Goal: Find specific page/section: Find specific page/section

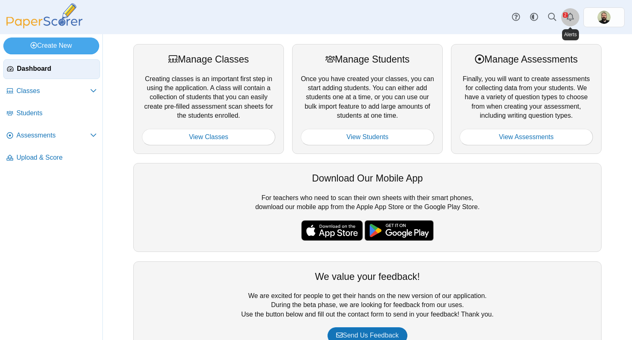
click at [572, 15] on use "Alerts" at bounding box center [570, 17] width 7 height 8
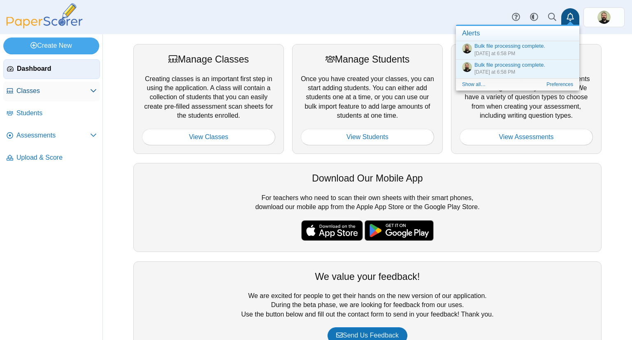
click at [36, 91] on span "Classes" at bounding box center [53, 90] width 74 height 9
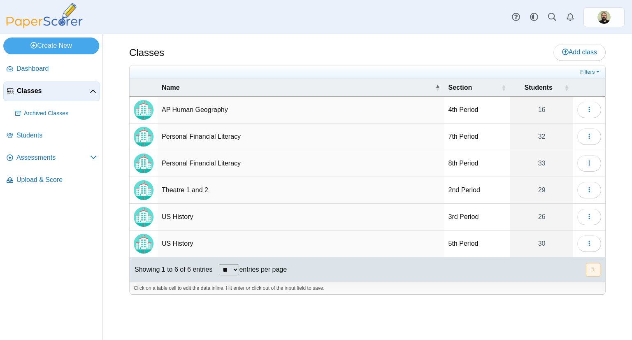
click at [207, 139] on td "Personal Financial Literacy" at bounding box center [301, 136] width 287 height 27
click at [144, 137] on img "Locally created class" at bounding box center [144, 137] width 20 height 20
click at [592, 133] on icon "button" at bounding box center [589, 136] width 7 height 7
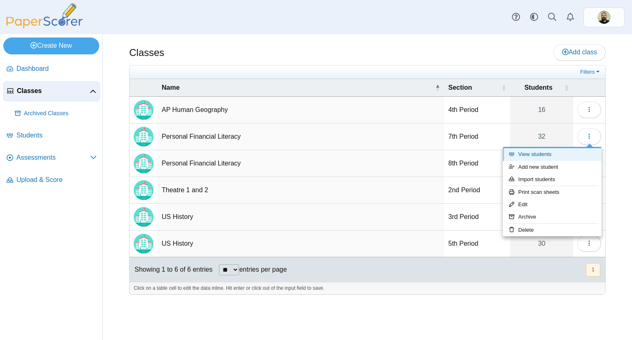
click at [528, 156] on link "View students" at bounding box center [552, 154] width 99 height 12
